Goal: Task Accomplishment & Management: Complete application form

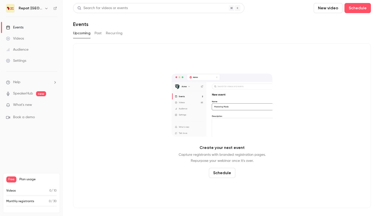
click at [35, 8] on h6 "Repat [GEOGRAPHIC_DATA]" at bounding box center [31, 8] width 24 height 5
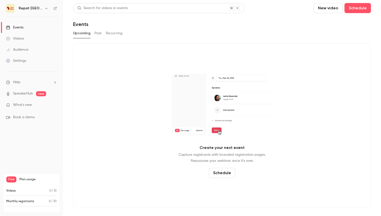
click at [44, 9] on icon "button" at bounding box center [46, 8] width 4 height 4
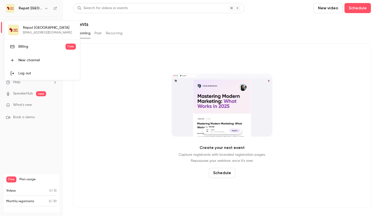
click at [28, 48] on div "Billing" at bounding box center [41, 46] width 47 height 5
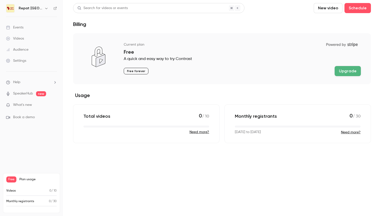
click at [343, 70] on button "Upgrade" at bounding box center [347, 71] width 26 height 10
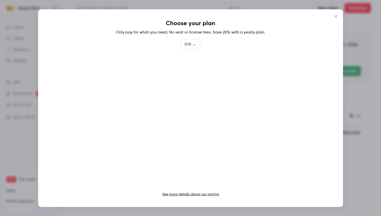
click at [187, 194] on link "See more details about our pricing" at bounding box center [190, 194] width 57 height 4
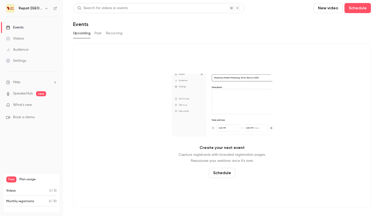
click at [96, 34] on button "Past" at bounding box center [97, 33] width 7 height 8
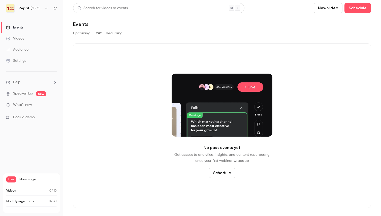
click at [109, 33] on button "Recurring" at bounding box center [114, 33] width 17 height 8
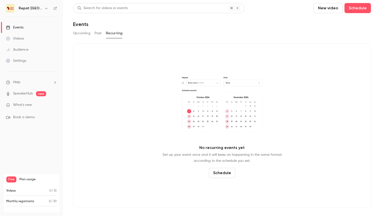
click at [12, 180] on span "Free" at bounding box center [11, 179] width 10 height 6
click at [19, 38] on div "Videos" at bounding box center [15, 38] width 18 height 5
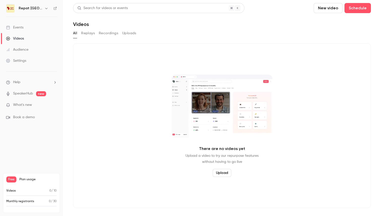
click at [19, 27] on div "Events" at bounding box center [14, 27] width 17 height 5
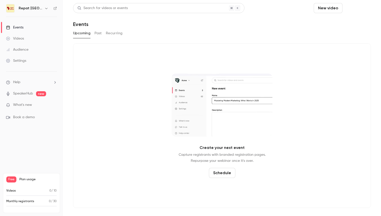
click at [352, 8] on button "Schedule" at bounding box center [357, 8] width 26 height 10
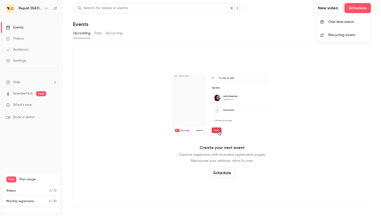
click at [341, 20] on div "One time event" at bounding box center [347, 21] width 38 height 5
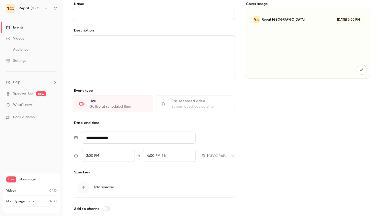
scroll to position [66, 0]
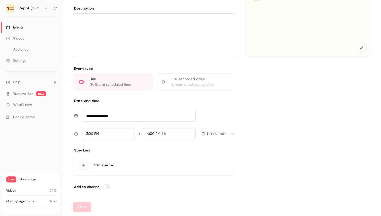
click at [108, 166] on span "Add speaker" at bounding box center [103, 165] width 21 height 5
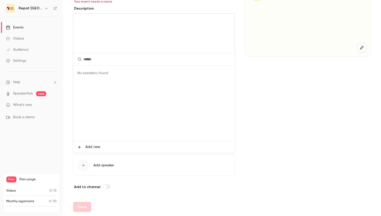
click at [279, 97] on div at bounding box center [190, 108] width 381 height 216
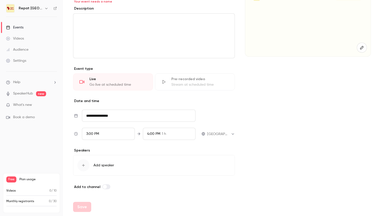
click at [112, 162] on button "Add speaker" at bounding box center [154, 165] width 162 height 21
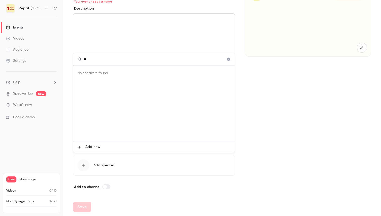
type input "*"
click at [331, 63] on div at bounding box center [190, 108] width 381 height 216
